Goal: Find specific page/section: Find specific page/section

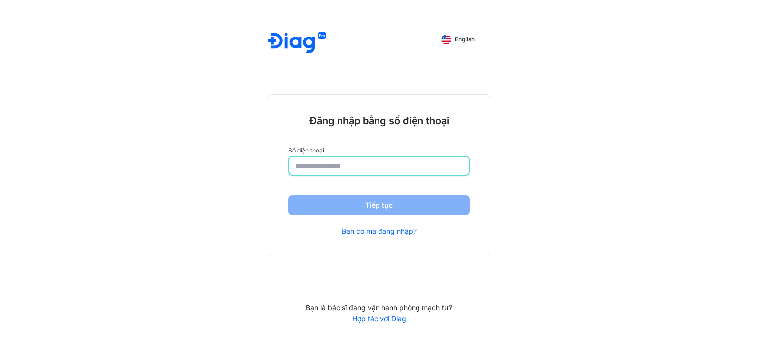
click at [351, 161] on input "number" at bounding box center [379, 166] width 168 height 18
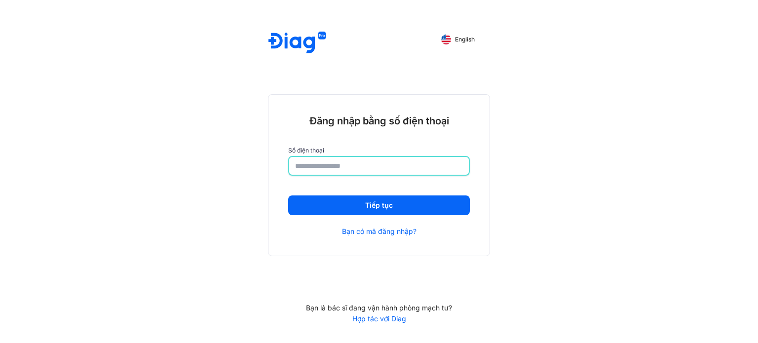
type input "**********"
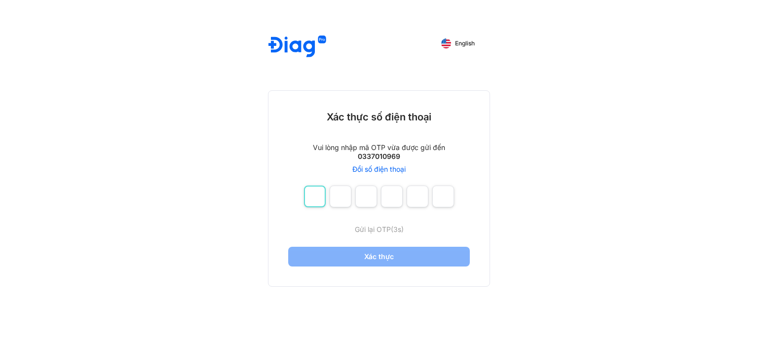
click at [316, 196] on input "number" at bounding box center [315, 197] width 22 height 22
type input "*"
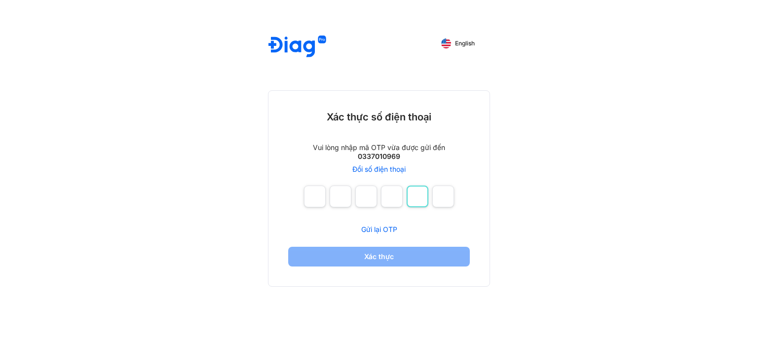
type input "*"
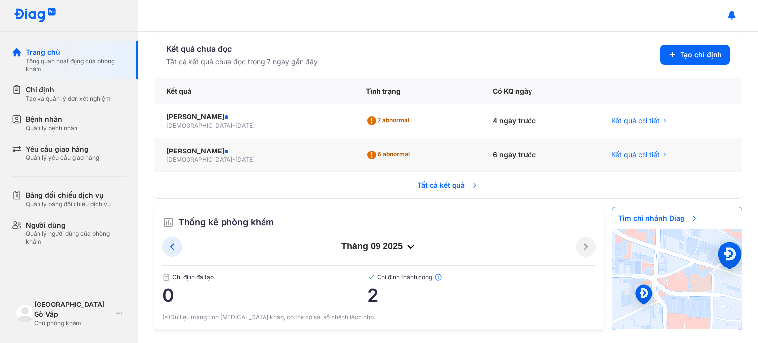
scroll to position [219, 0]
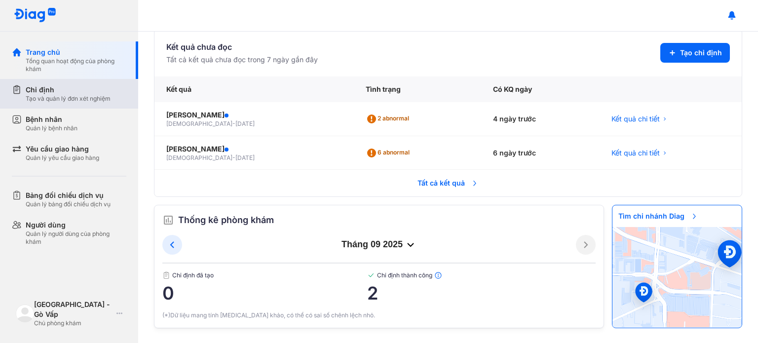
click at [67, 92] on div "Chỉ định" at bounding box center [68, 90] width 85 height 10
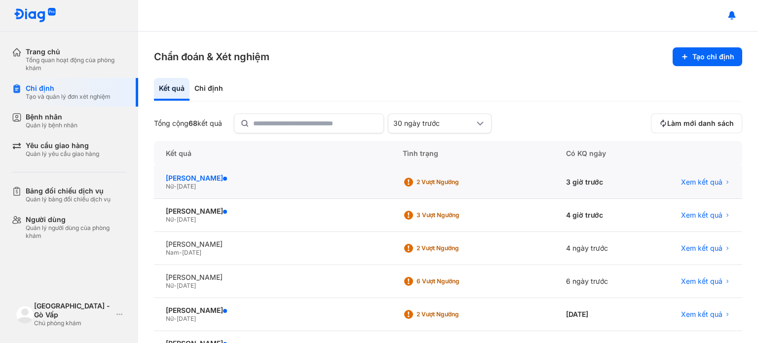
click at [216, 175] on div "[PERSON_NAME]" at bounding box center [272, 178] width 213 height 9
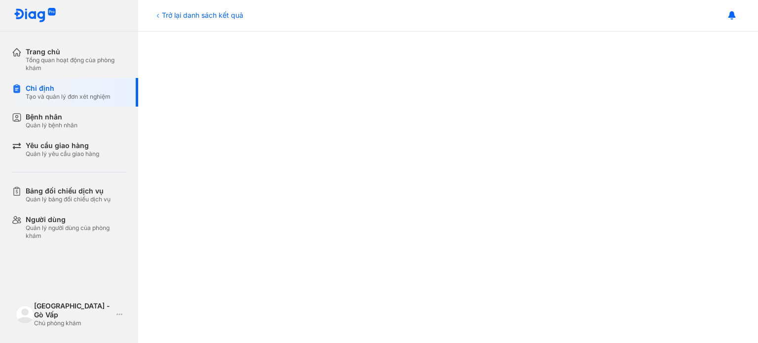
scroll to position [247, 0]
